Goal: Information Seeking & Learning: Understand process/instructions

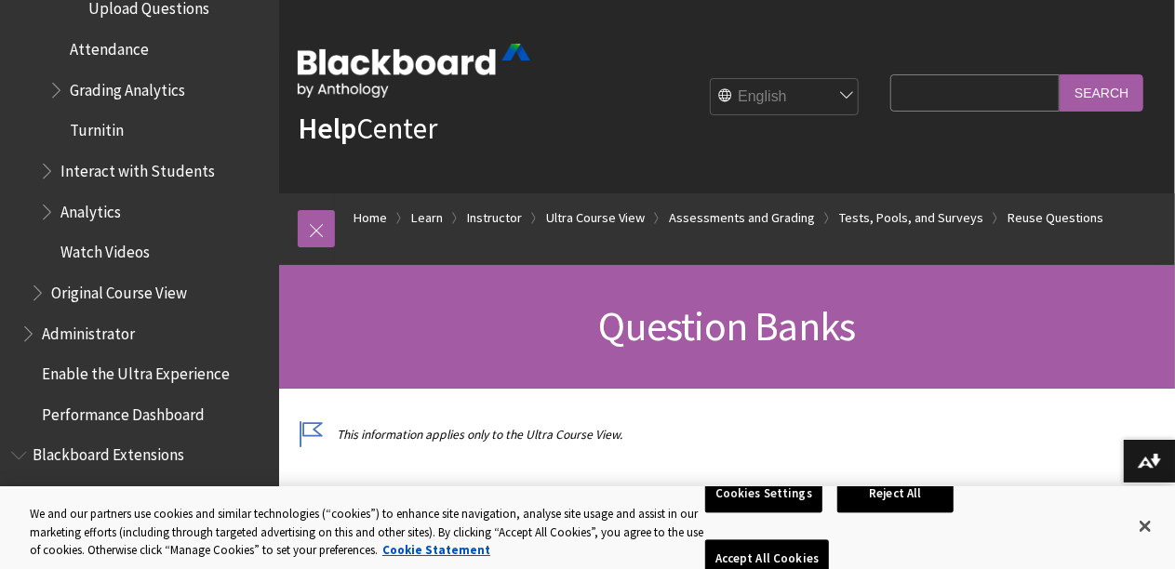
scroll to position [3284, 0]
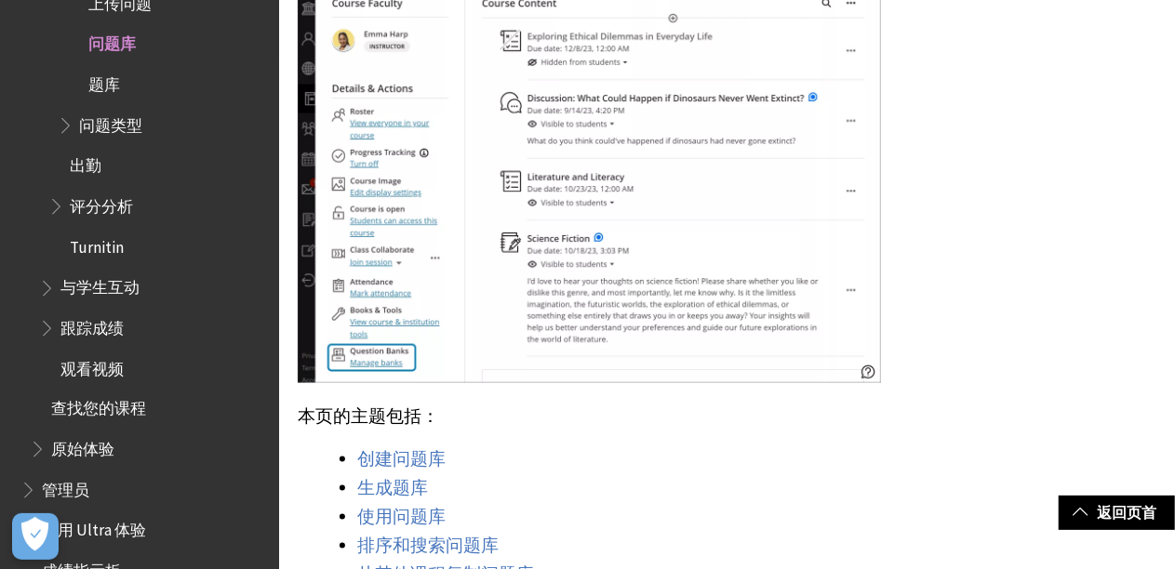
scroll to position [930, 0]
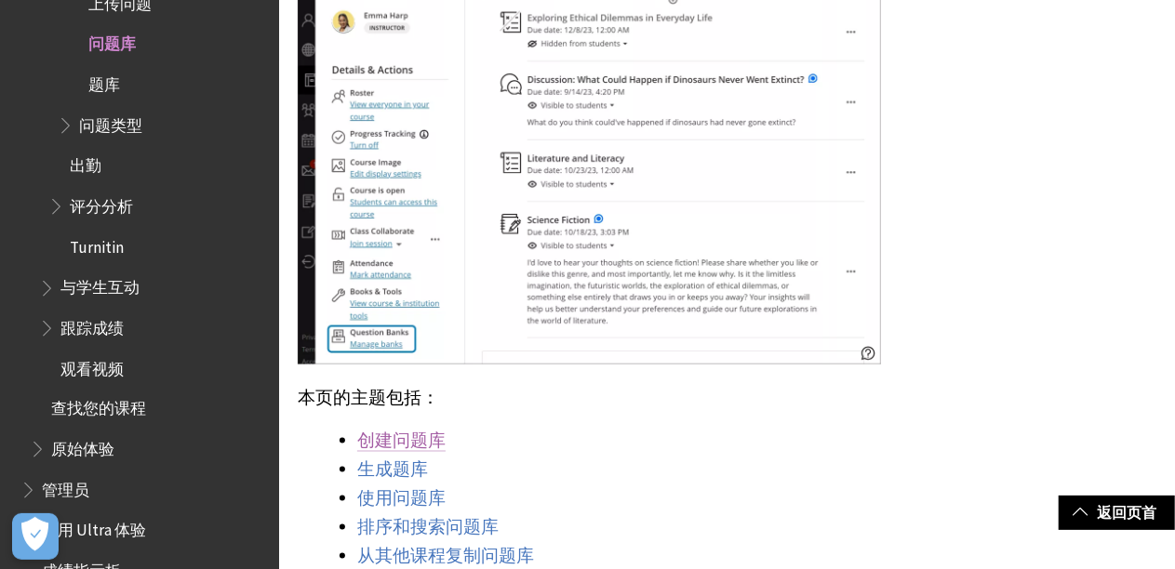
click at [413, 447] on link "创建问题库" at bounding box center [401, 441] width 88 height 22
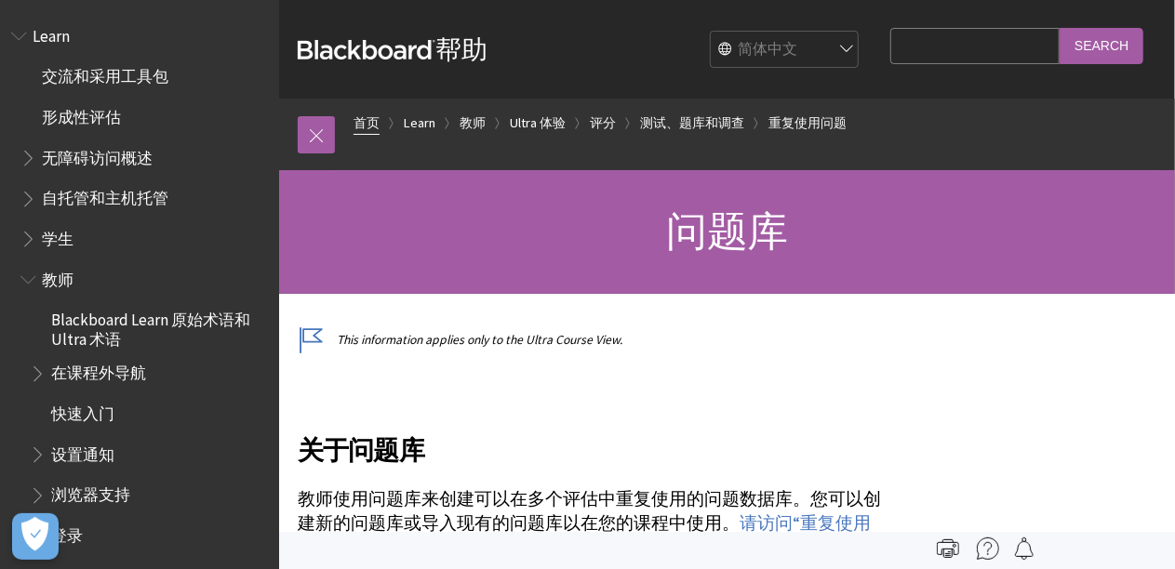
click at [376, 123] on link "首页" at bounding box center [367, 123] width 26 height 23
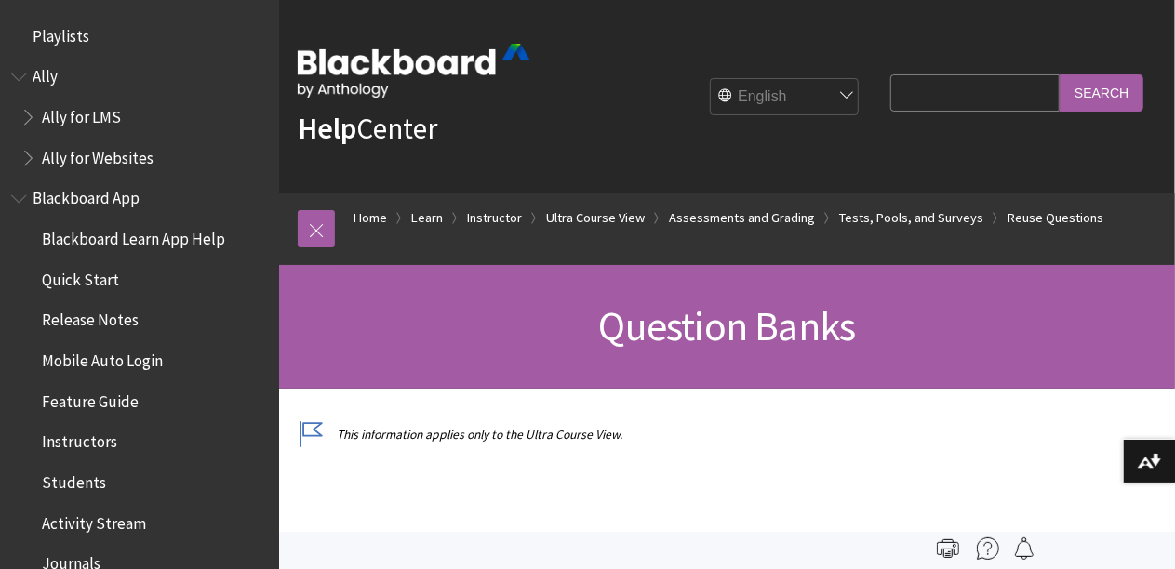
scroll to position [3129, 0]
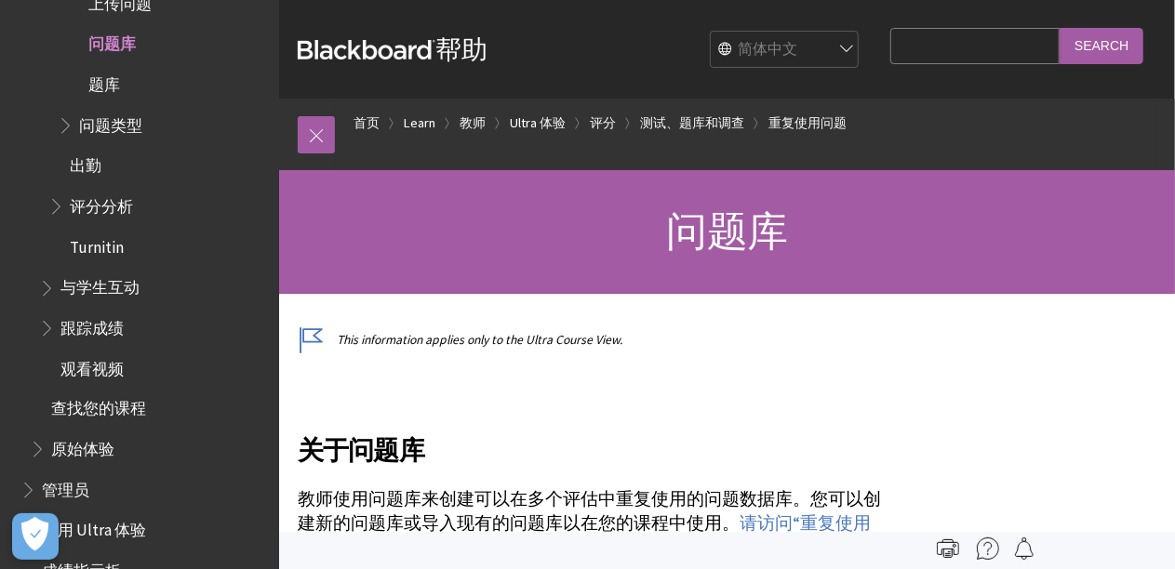
click at [800, 52] on select "English عربية Català Cymraeg Deutsch Español Suomi Français עברית Italiano 日本語 …" at bounding box center [785, 50] width 149 height 37
select select "/Learn/Instructor/Ultra/Tests_Pools_Surveys/ULTRA_Reuse_Questions/ULTRA_Questio…"
click at [728, 32] on select "English عربية Català Cymraeg Deutsch Español Suomi Français עברית Italiano 日本語 …" at bounding box center [785, 50] width 149 height 37
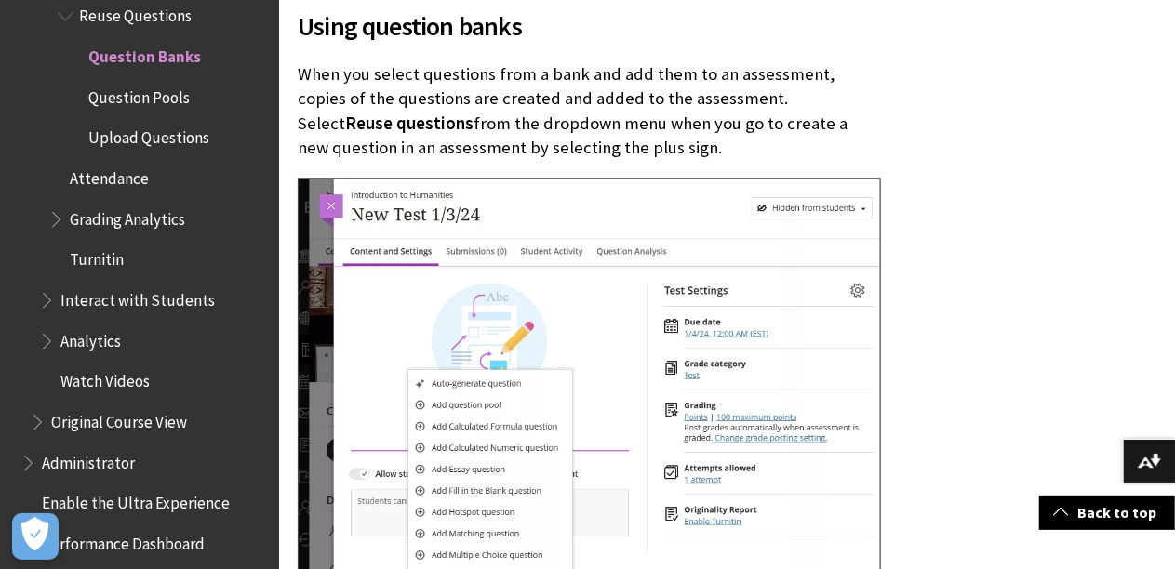
scroll to position [6977, 0]
